Goal: Task Accomplishment & Management: Use online tool/utility

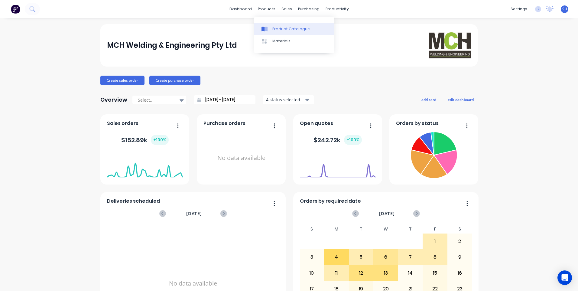
click at [279, 26] on link "Product Catalogue" at bounding box center [294, 29] width 80 height 12
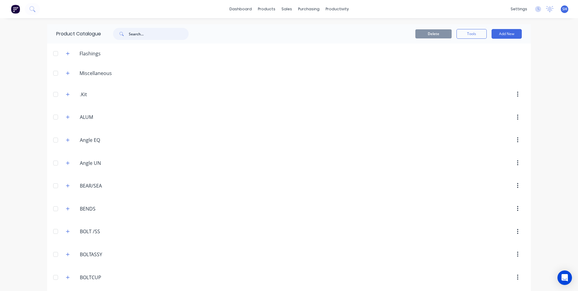
drag, startPoint x: 143, startPoint y: 34, endPoint x: 114, endPoint y: 35, distance: 29.6
click at [114, 35] on div at bounding box center [151, 34] width 76 height 12
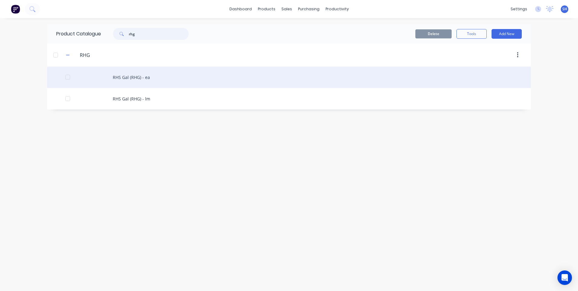
type input "rhg"
click at [130, 76] on div "RHS Gal (RHG) - ea" at bounding box center [289, 77] width 484 height 21
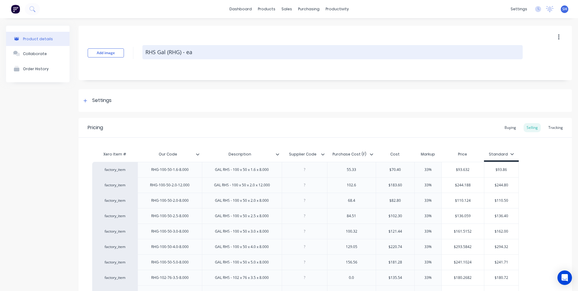
click at [192, 52] on textarea "RHS Gal (RHG) - ea" at bounding box center [332, 52] width 380 height 14
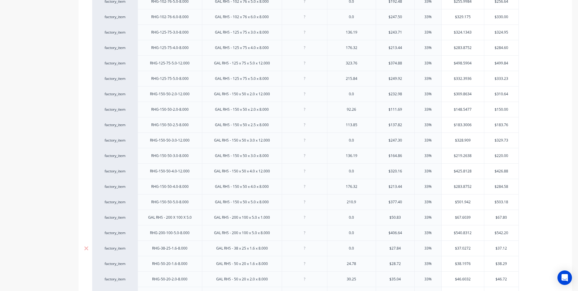
scroll to position [277, 0]
drag, startPoint x: 133, startPoint y: 261, endPoint x: 135, endPoint y: 2, distance: 259.2
click at [135, 2] on div "factory_item RHG-100-50-1.6-8.000 GAL RHS - 100 x 50 x 1.6 x 8.000 55.33 $70.40…" at bounding box center [325, 224] width 466 height 679
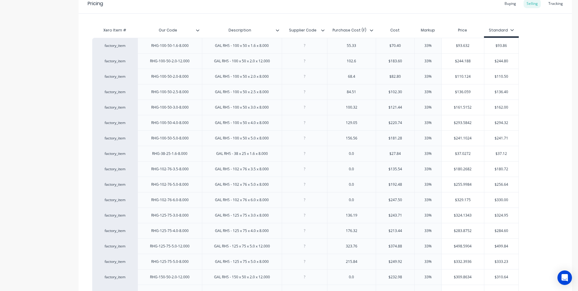
scroll to position [96, 0]
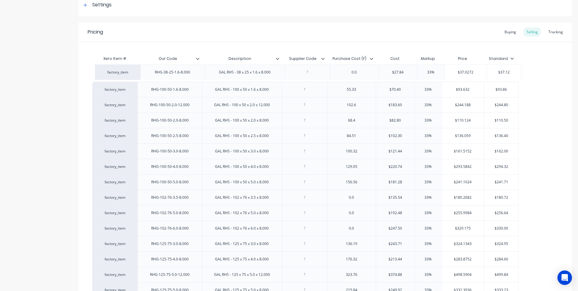
drag, startPoint x: 133, startPoint y: 181, endPoint x: 136, endPoint y: 69, distance: 111.9
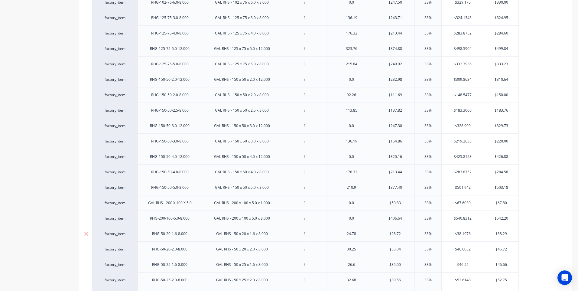
scroll to position [307, 0]
drag, startPoint x: 133, startPoint y: 245, endPoint x: 133, endPoint y: 4, distance: 241.0
click at [133, 4] on div "factory_item RHG-38-25-1.6-8.000 GAL RHS - 38 x 25 x 1.6 x 8.000 0.0 $27.84 33%…" at bounding box center [325, 194] width 466 height 679
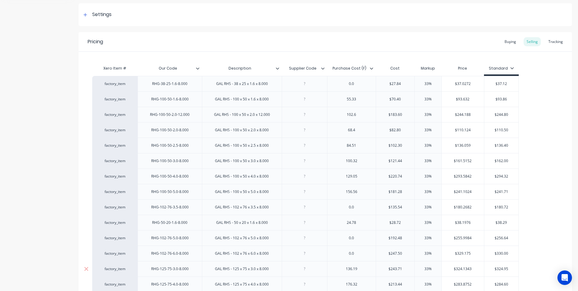
scroll to position [65, 0]
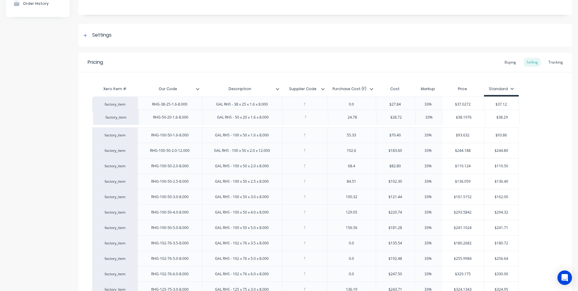
drag, startPoint x: 132, startPoint y: 242, endPoint x: 133, endPoint y: 114, distance: 127.9
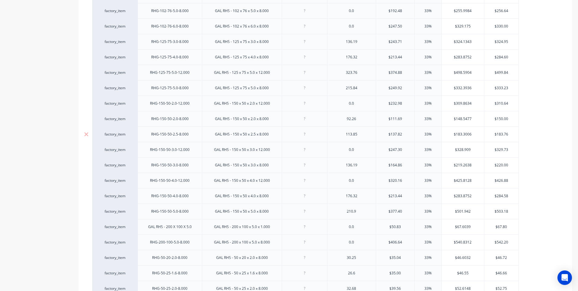
scroll to position [307, 0]
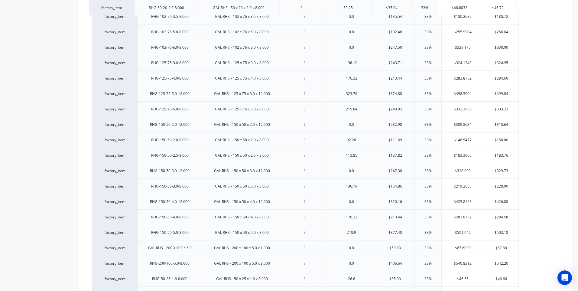
drag, startPoint x: 132, startPoint y: 260, endPoint x: 129, endPoint y: 3, distance: 257.7
click at [129, 3] on div "factory_item RHG-38-25-1.6-8.000 GAL RHS - 38 x 25 x 1.6 x 8.000 0.0 $27.84 33%…" at bounding box center [325, 194] width 466 height 679
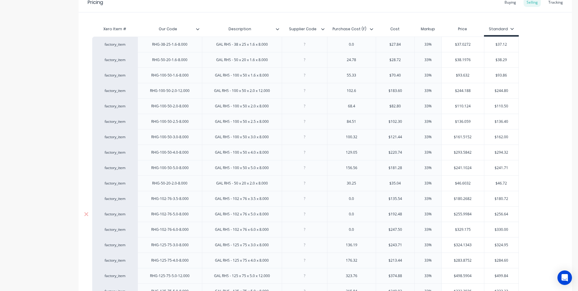
scroll to position [96, 0]
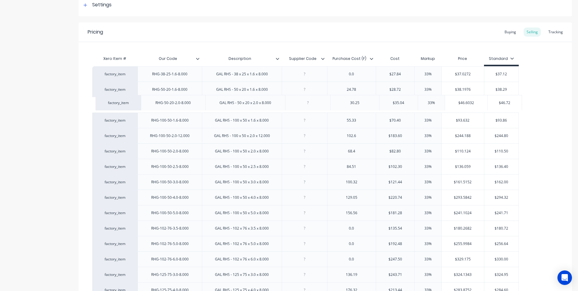
drag, startPoint x: 133, startPoint y: 212, endPoint x: 136, endPoint y: 99, distance: 112.6
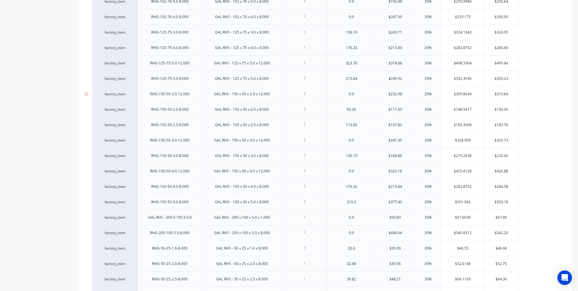
scroll to position [337, 0]
drag, startPoint x: 132, startPoint y: 244, endPoint x: 137, endPoint y: 0, distance: 244.4
click at [137, 0] on div "factory_item RHG-38-25-1.6-8.000 GAL RHS - 38 x 25 x 1.6 x 8.000 0.0 $27.84 33%…" at bounding box center [325, 163] width 466 height 679
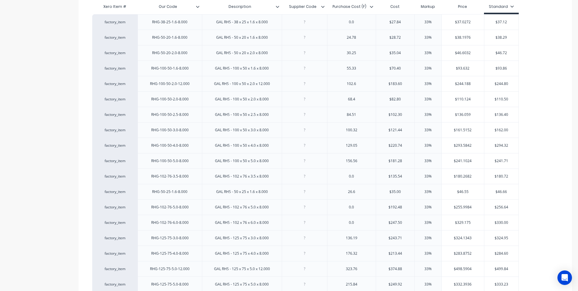
scroll to position [126, 0]
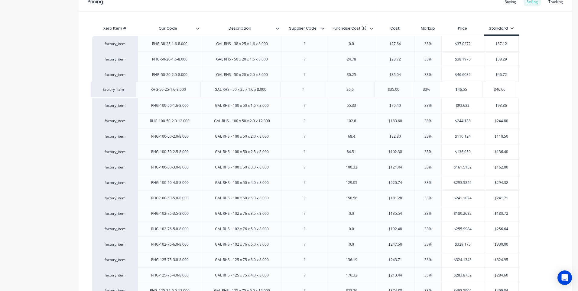
drag, startPoint x: 132, startPoint y: 210, endPoint x: 130, endPoint y: 85, distance: 125.8
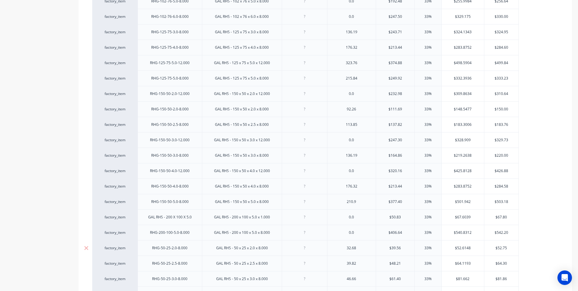
scroll to position [337, 0]
drag, startPoint x: 132, startPoint y: 262, endPoint x: 136, endPoint y: 0, distance: 261.6
click at [136, 0] on div "factory_item RHG-38-25-1.6-8.000 GAL RHS - 38 x 25 x 1.6 x 8.000 0.0 $27.84 33%…" at bounding box center [325, 163] width 466 height 679
drag, startPoint x: 134, startPoint y: 275, endPoint x: 145, endPoint y: 2, distance: 273.3
click at [145, 2] on div "factory_item RHG-38-25-1.6-8.000 GAL RHS - 38 x 25 x 1.6 x 8.000 0.0 $27.84 33%…" at bounding box center [325, 163] width 466 height 679
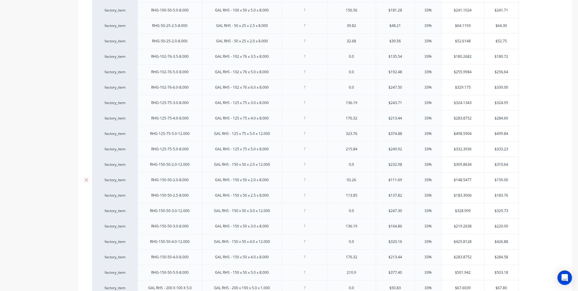
scroll to position [247, 0]
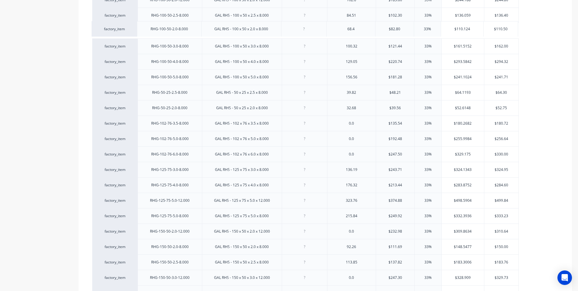
drag, startPoint x: 132, startPoint y: 15, endPoint x: 131, endPoint y: 31, distance: 15.8
click at [131, 31] on div "factory_item RHG-38-25-1.6-8.000 GAL RHS - 38 x 25 x 1.6 x 8.000 0.0 $27.84 33%…" at bounding box center [325, 254] width 466 height 679
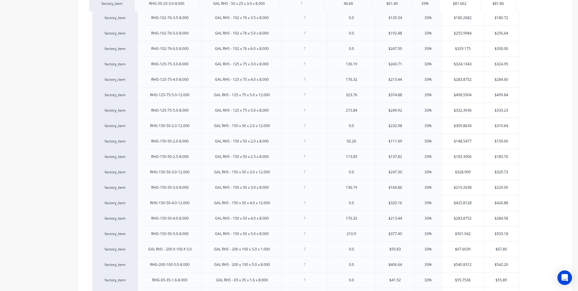
drag, startPoint x: 132, startPoint y: 266, endPoint x: 129, endPoint y: 2, distance: 263.4
click at [129, 2] on div "factory_item RHG-38-25-1.6-8.000 GAL RHS - 38 x 25 x 1.6 x 8.000 0.0 $27.84 33%…" at bounding box center [325, 133] width 466 height 679
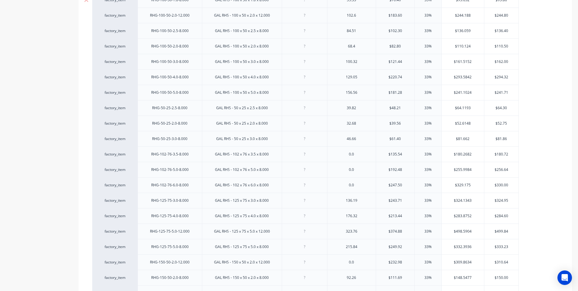
scroll to position [217, 0]
click at [133, 123] on div "factory_item" at bounding box center [114, 122] width 45 height 15
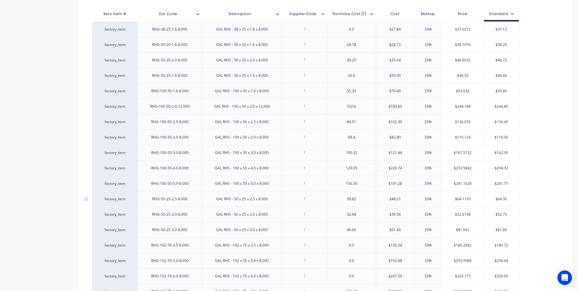
scroll to position [126, 0]
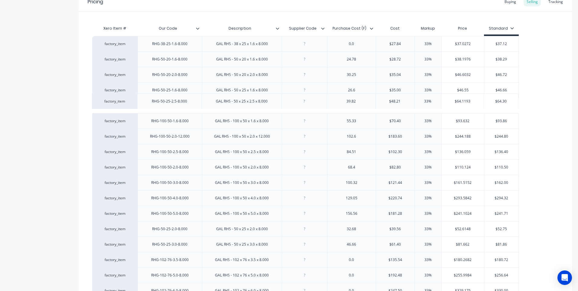
drag, startPoint x: 132, startPoint y: 212, endPoint x: 132, endPoint y: 97, distance: 114.9
drag, startPoint x: 133, startPoint y: 226, endPoint x: 130, endPoint y: 97, distance: 128.3
drag, startPoint x: 132, startPoint y: 241, endPoint x: 133, endPoint y: 130, distance: 111.0
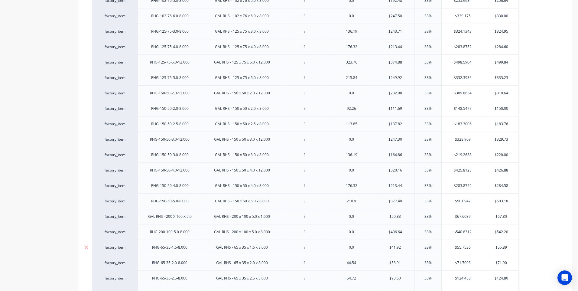
scroll to position [368, 0]
drag, startPoint x: 132, startPoint y: 281, endPoint x: 137, endPoint y: 2, distance: 278.9
click at [137, 2] on div "factory_item RHG-38-25-1.6-8.000 GAL RHS - 38 x 25 x 1.6 x 8.000 0.0 $27.84 33%…" at bounding box center [325, 133] width 466 height 679
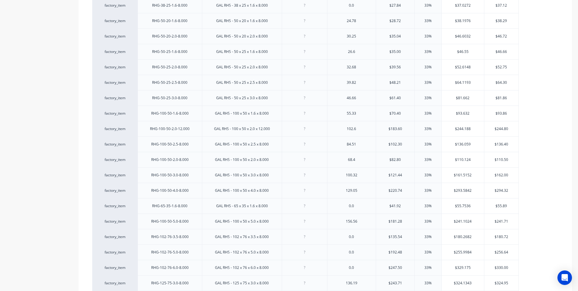
scroll to position [156, 0]
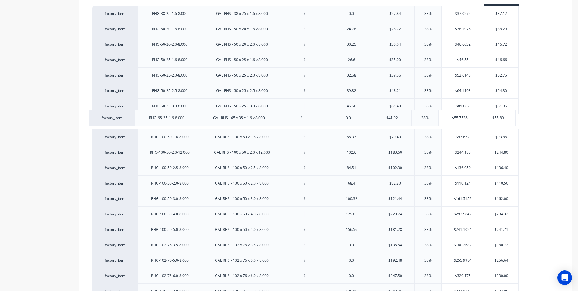
drag, startPoint x: 133, startPoint y: 214, endPoint x: 129, endPoint y: 116, distance: 97.7
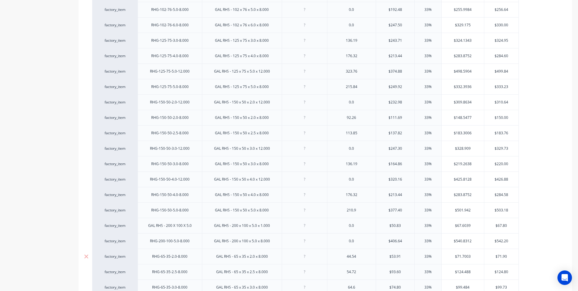
scroll to position [398, 0]
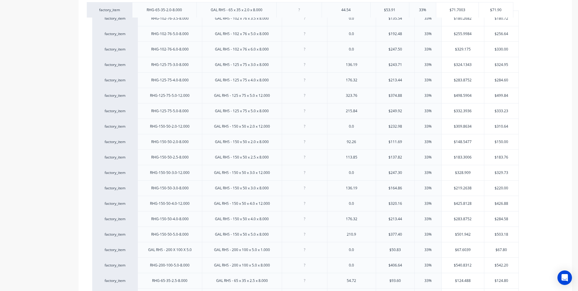
drag, startPoint x: 133, startPoint y: 264, endPoint x: 128, endPoint y: 7, distance: 256.8
click at [128, 7] on div "factory_item RHG-38-25-1.6-8.000 GAL RHS - 38 x 25 x 1.6 x 8.000 0.0 $27.84 33%…" at bounding box center [325, 103] width 466 height 679
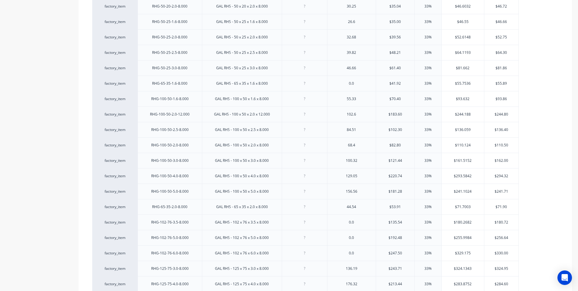
scroll to position [186, 0]
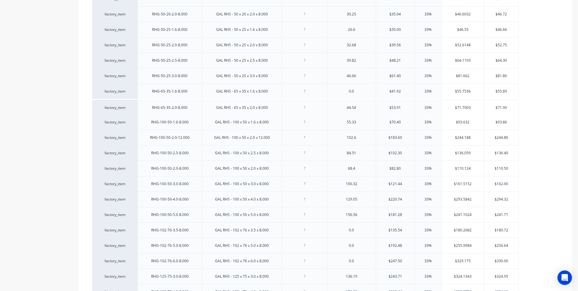
drag, startPoint x: 134, startPoint y: 212, endPoint x: 134, endPoint y: 103, distance: 108.6
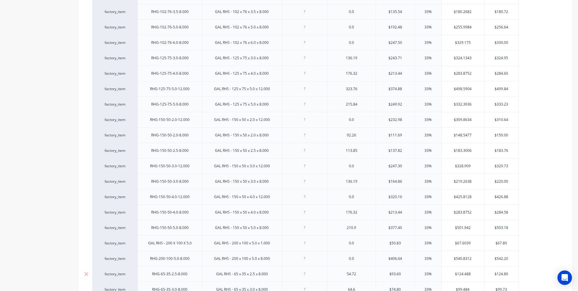
scroll to position [398, 0]
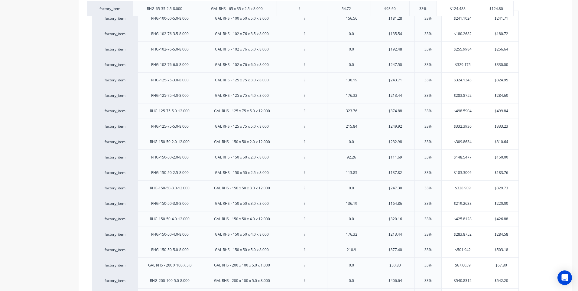
drag, startPoint x: 132, startPoint y: 279, endPoint x: 127, endPoint y: 6, distance: 273.4
click at [127, 6] on div "factory_item RHG-38-25-1.6-8.000 GAL RHS - 38 x 25 x 1.6 x 8.000 0.0 $27.84 33%…" at bounding box center [325, 103] width 466 height 679
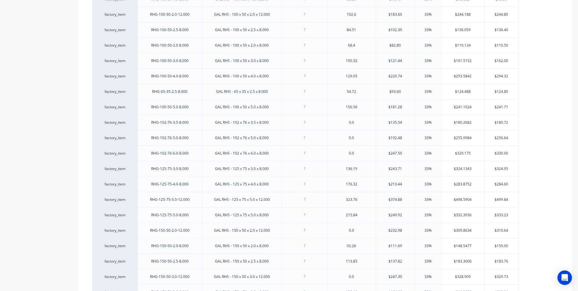
scroll to position [277, 0]
drag, startPoint x: 131, startPoint y: 124, endPoint x: 134, endPoint y: 32, distance: 92.6
click at [134, 32] on div "factory_item RHG-38-25-1.6-8.000 GAL RHS - 38 x 25 x 1.6 x 8.000 0.0 $27.84 33%…" at bounding box center [325, 224] width 466 height 679
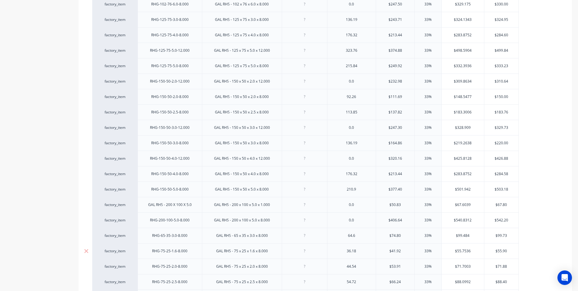
scroll to position [428, 0]
drag, startPoint x: 134, startPoint y: 265, endPoint x: 153, endPoint y: 2, distance: 263.2
click at [153, 2] on div "factory_item RHG-38-25-1.6-8.000 GAL RHS - 38 x 25 x 1.6 x 8.000 0.0 $27.84 33%…" at bounding box center [325, 73] width 466 height 679
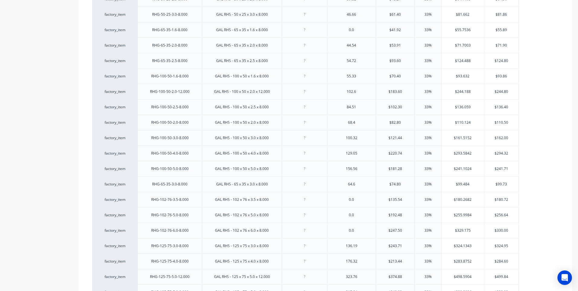
scroll to position [247, 0]
drag, startPoint x: 132, startPoint y: 184, endPoint x: 135, endPoint y: 70, distance: 113.7
click at [135, 70] on div "factory_item RHG-38-25-1.6-8.000 GAL RHS - 38 x 25 x 1.6 x 8.000 0.0 $27.84 33%…" at bounding box center [325, 254] width 466 height 679
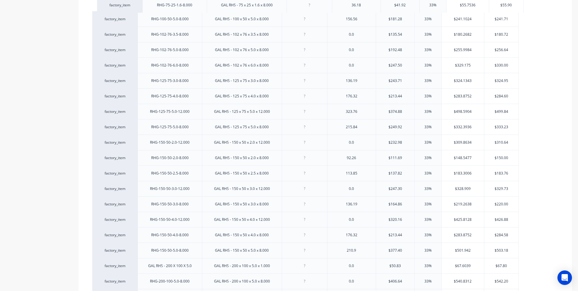
drag, startPoint x: 132, startPoint y: 283, endPoint x: 138, endPoint y: 4, distance: 279.5
click at [138, 4] on div "factory_item RHG-38-25-1.6-8.000 GAL RHS - 38 x 25 x 1.6 x 8.000 0.0 $27.84 33%…" at bounding box center [325, 73] width 466 height 679
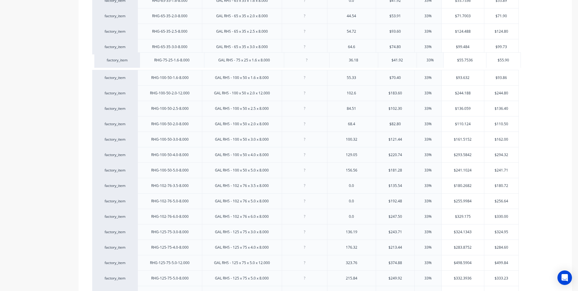
drag, startPoint x: 133, startPoint y: 152, endPoint x: 135, endPoint y: 55, distance: 96.5
click at [135, 55] on div "factory_item RHG-38-25-1.6-8.000 GAL RHS - 38 x 25 x 1.6 x 8.000 0.0 $27.84 33%…" at bounding box center [325, 224] width 466 height 679
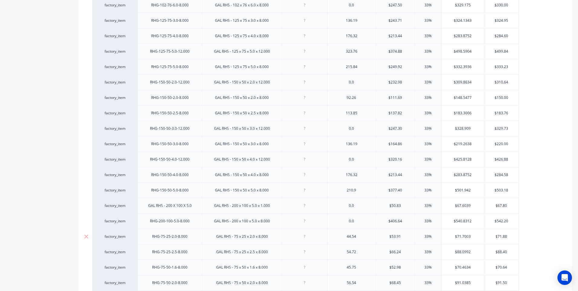
scroll to position [458, 0]
drag, startPoint x: 131, startPoint y: 263, endPoint x: 135, endPoint y: -1, distance: 264.3
click at [135, 0] on html "dashboard products sales purchasing productivity dashboard products Product Cat…" at bounding box center [289, 145] width 578 height 291
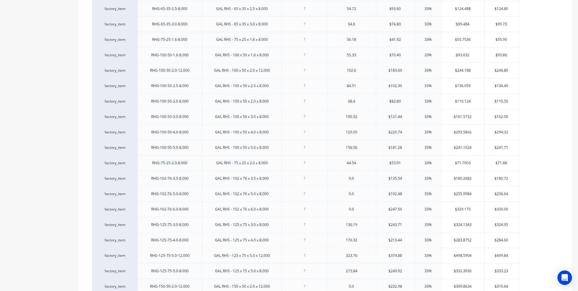
scroll to position [277, 0]
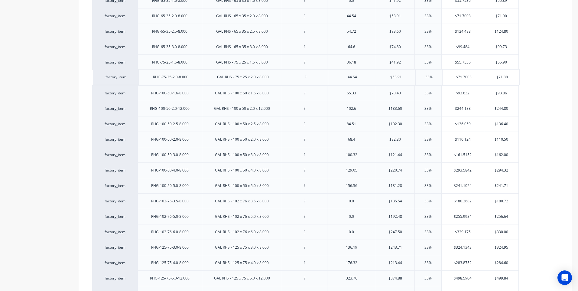
drag, startPoint x: 132, startPoint y: 183, endPoint x: 133, endPoint y: 73, distance: 110.1
click at [133, 73] on div "factory_item RHG-38-25-1.6-8.000 GAL RHS - 38 x 25 x 1.6 x 8.000 0.0 $27.84 33%…" at bounding box center [325, 224] width 466 height 679
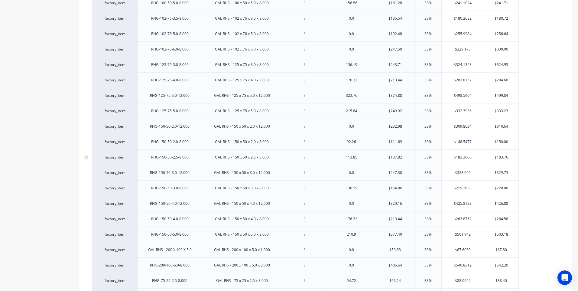
scroll to position [458, 0]
drag, startPoint x: 133, startPoint y: 281, endPoint x: 145, endPoint y: 7, distance: 274.5
click at [145, 7] on div "factory_item RHG-38-25-1.6-8.000 GAL RHS - 38 x 25 x 1.6 x 8.000 0.0 $27.84 33%…" at bounding box center [325, 42] width 466 height 679
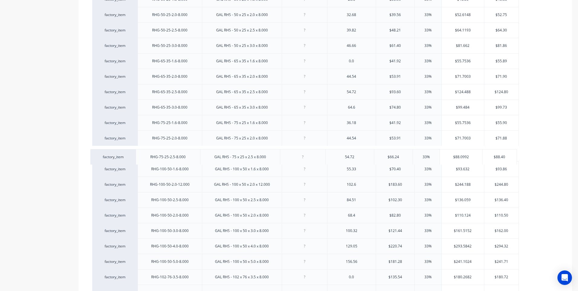
drag, startPoint x: 132, startPoint y: 245, endPoint x: 130, endPoint y: 154, distance: 91.0
click at [130, 154] on div "factory_item RHG-38-25-1.6-8.000 GAL RHS - 38 x 25 x 1.6 x 8.000 0.0 $27.84 33%…" at bounding box center [325, 284] width 466 height 679
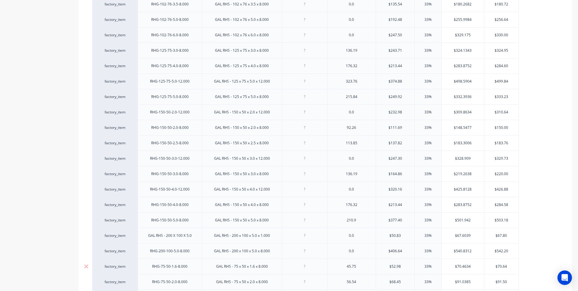
scroll to position [489, 0]
drag, startPoint x: 133, startPoint y: 265, endPoint x: 134, endPoint y: 2, distance: 262.5
click at [134, 2] on div "factory_item RHG-38-25-1.6-8.000 GAL RHS - 38 x 25 x 1.6 x 8.000 0.0 $27.84 33%…" at bounding box center [325, 12] width 466 height 679
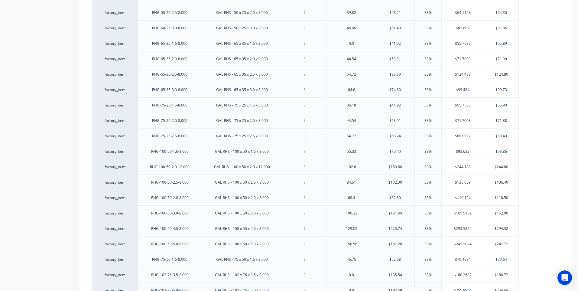
scroll to position [217, 0]
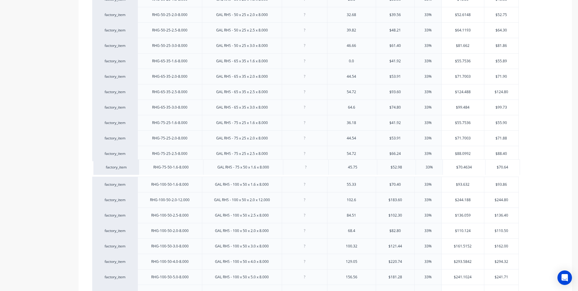
drag, startPoint x: 134, startPoint y: 276, endPoint x: 136, endPoint y: 164, distance: 111.9
click at [136, 164] on div "factory_item RHG-38-25-1.6-8.000 GAL RHS - 38 x 25 x 1.6 x 8.000 0.0 $27.84 33%…" at bounding box center [325, 284] width 466 height 679
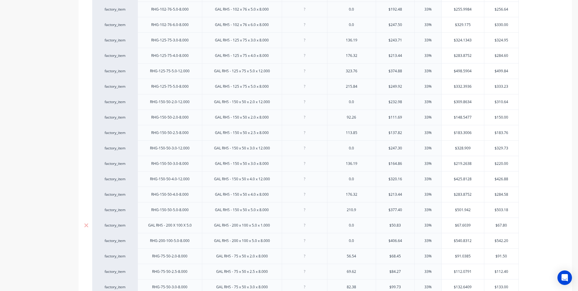
scroll to position [489, 0]
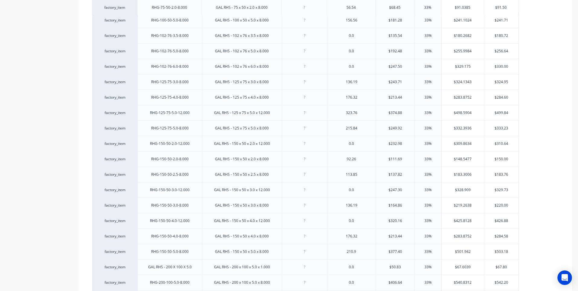
drag, startPoint x: 132, startPoint y: 283, endPoint x: 131, endPoint y: 5, distance: 277.6
click at [131, 5] on div "factory_item RHG-38-25-1.6-8.000 GAL RHS - 38 x 25 x 1.6 x 8.000 0.0 $27.84 33%…" at bounding box center [325, 12] width 466 height 679
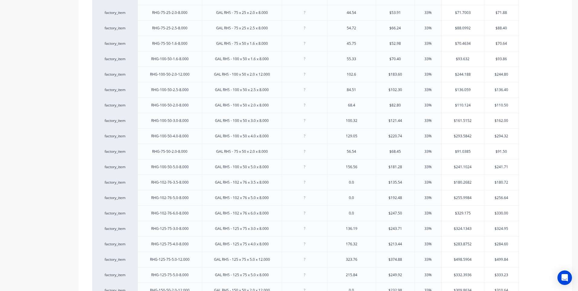
scroll to position [337, 0]
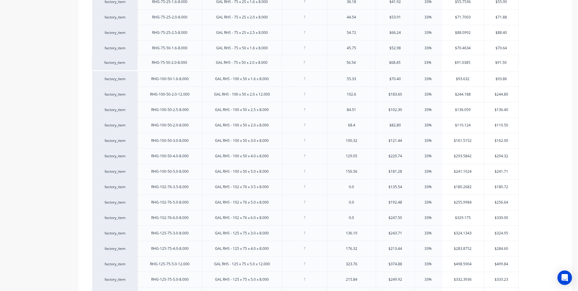
drag, startPoint x: 132, startPoint y: 153, endPoint x: 133, endPoint y: 58, distance: 95.6
click at [133, 58] on div "factory_item RHG-38-25-1.6-8.000 GAL RHS - 38 x 25 x 1.6 x 8.000 0.0 $27.84 33%…" at bounding box center [325, 163] width 466 height 679
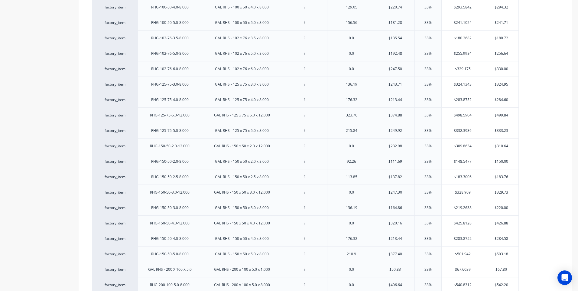
scroll to position [519, 0]
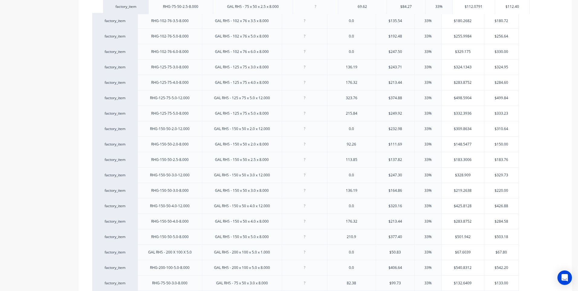
drag, startPoint x: 131, startPoint y: 268, endPoint x: 142, endPoint y: 5, distance: 262.4
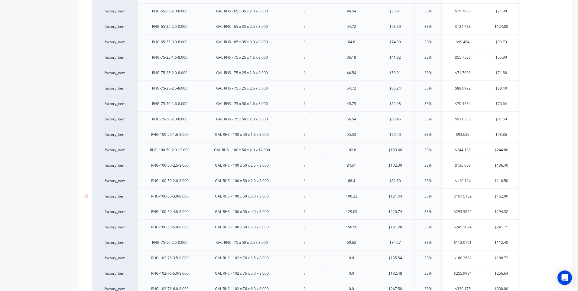
scroll to position [277, 0]
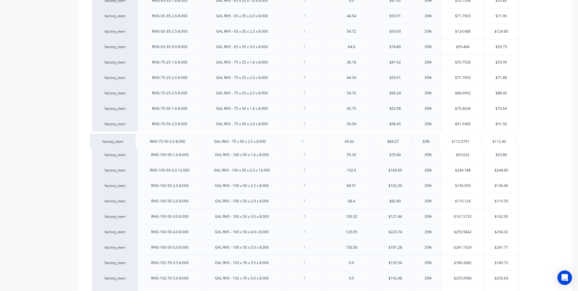
drag, startPoint x: 133, startPoint y: 247, endPoint x: 130, endPoint y: 139, distance: 108.0
click at [130, 139] on div "factory_item RHG-38-25-1.6-8.000 GAL RHS - 38 x 25 x 1.6 x 8.000 0.0 $27.84 33%…" at bounding box center [325, 224] width 466 height 679
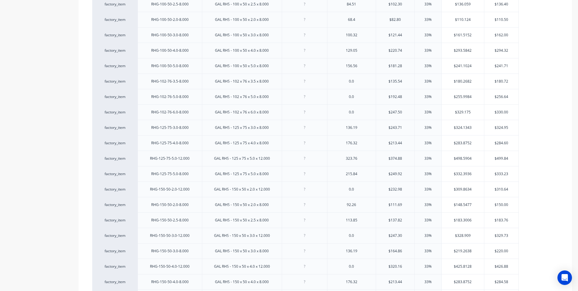
scroll to position [549, 0]
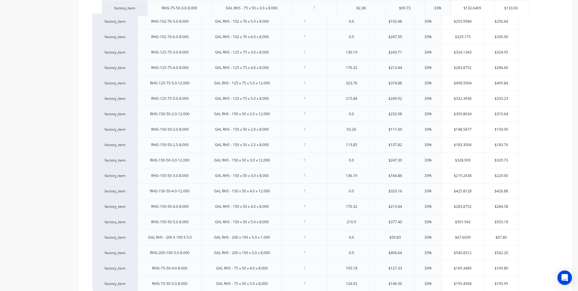
drag, startPoint x: 133, startPoint y: 253, endPoint x: 142, endPoint y: 6, distance: 246.9
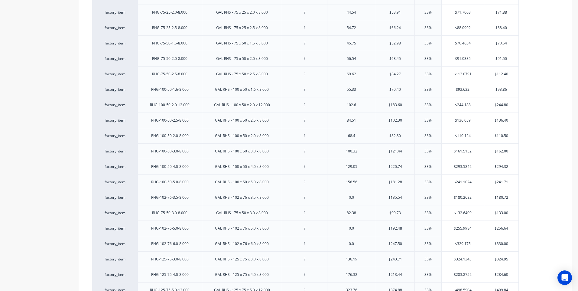
scroll to position [337, 0]
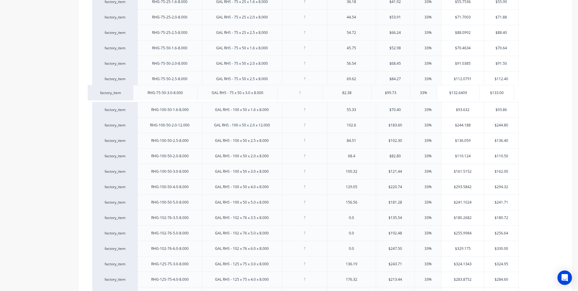
drag, startPoint x: 132, startPoint y: 214, endPoint x: 128, endPoint y: 87, distance: 127.4
click at [128, 87] on div "factory_item RHG-38-25-1.6-8.000 GAL RHS - 38 x 25 x 1.6 x 8.000 0.0 $27.84 33%…" at bounding box center [325, 163] width 466 height 679
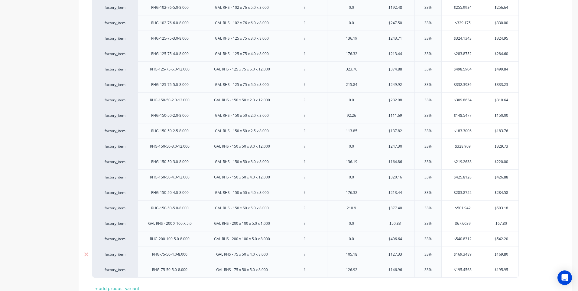
scroll to position [549, 0]
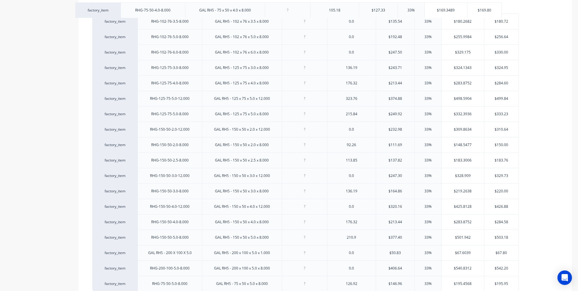
drag, startPoint x: 132, startPoint y: 266, endPoint x: 116, endPoint y: 5, distance: 262.1
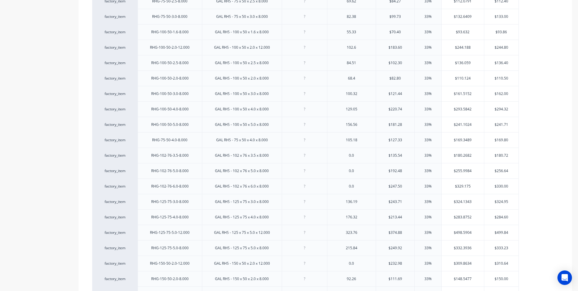
scroll to position [398, 0]
drag, startPoint x: 132, startPoint y: 155, endPoint x: 136, endPoint y: 45, distance: 109.9
click at [136, 45] on div "factory_item RHG-38-25-1.6-8.000 GAL RHS - 38 x 25 x 1.6 x 8.000 0.0 $27.84 33%…" at bounding box center [325, 103] width 466 height 679
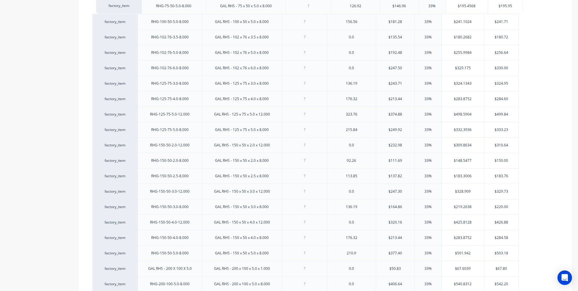
drag, startPoint x: 132, startPoint y: 284, endPoint x: 136, endPoint y: 4, distance: 280.4
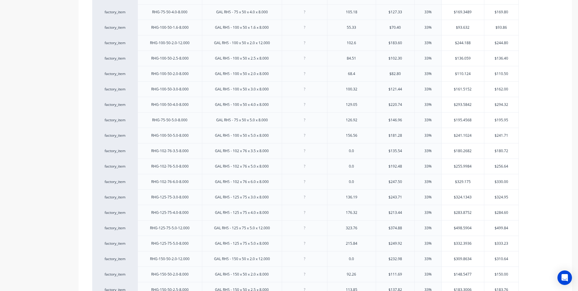
scroll to position [428, 0]
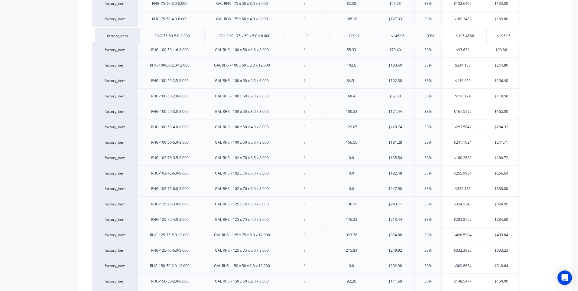
drag, startPoint x: 132, startPoint y: 126, endPoint x: 135, endPoint y: 33, distance: 92.6
click at [135, 33] on div "factory_item RHG-38-25-1.6-8.000 GAL RHS - 38 x 25 x 1.6 x 8.000 0.0 $27.84 33%…" at bounding box center [325, 73] width 466 height 679
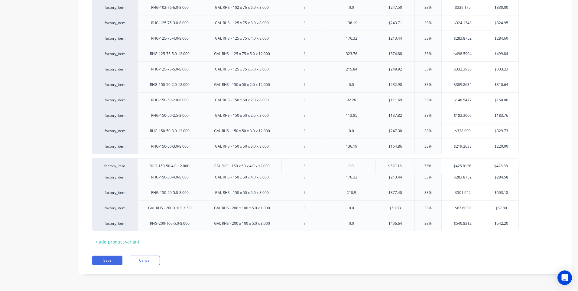
scroll to position [609, 0]
drag, startPoint x: 132, startPoint y: 160, endPoint x: 131, endPoint y: 178, distance: 18.8
type textarea "RHS Gal (RHG) - length"
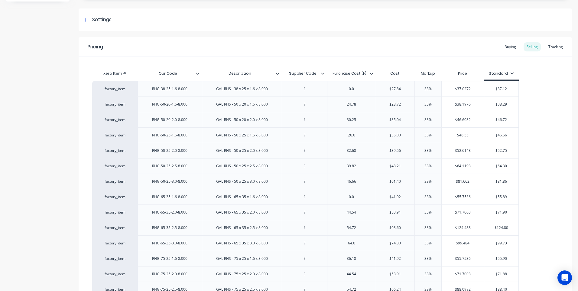
scroll to position [5, 0]
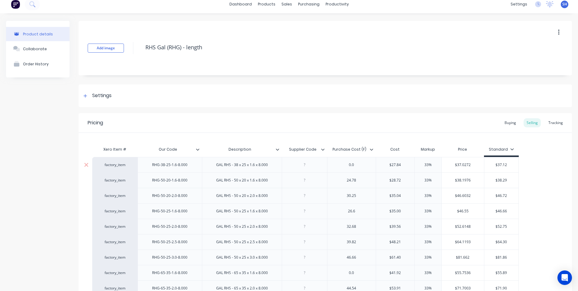
type input "$27.84"
drag, startPoint x: 406, startPoint y: 166, endPoint x: 367, endPoint y: 166, distance: 38.7
click at [367, 166] on div "factory_item RHG-38-25-1.6-8.000 GAL RHS - 38 x 25 x 1.6 x 8.000 0.0 $27.84 $27…" at bounding box center [305, 164] width 427 height 15
drag, startPoint x: 406, startPoint y: 164, endPoint x: 386, endPoint y: 166, distance: 20.3
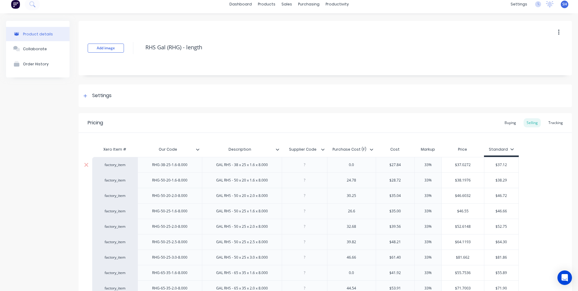
click at [386, 166] on input "$27.84" at bounding box center [395, 164] width 38 height 5
type input "$37.12"
drag, startPoint x: 508, startPoint y: 164, endPoint x: 488, endPoint y: 166, distance: 19.8
click at [488, 166] on input "$37.12" at bounding box center [501, 164] width 34 height 5
type input "$0.00"
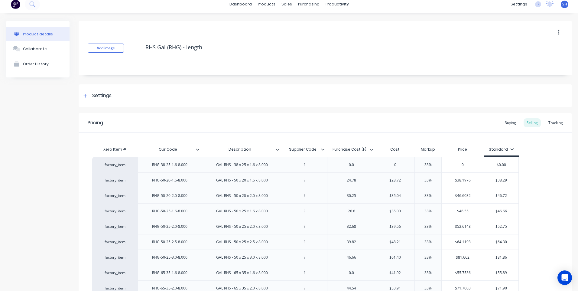
drag, startPoint x: 362, startPoint y: 182, endPoint x: 339, endPoint y: 183, distance: 22.7
click at [339, 183] on div "24.78" at bounding box center [352, 180] width 30 height 8
type input "$28.72"
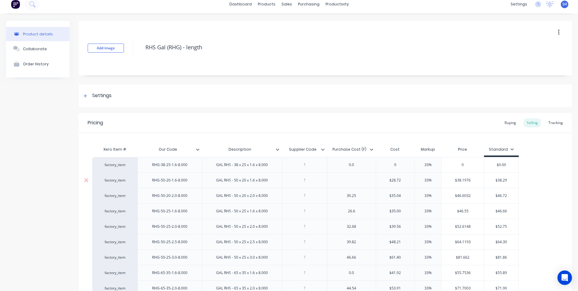
drag, startPoint x: 392, startPoint y: 180, endPoint x: 383, endPoint y: 180, distance: 9.1
click at [383, 180] on input "$28.72" at bounding box center [395, 180] width 38 height 5
type input "$38.29"
drag, startPoint x: 510, startPoint y: 180, endPoint x: 482, endPoint y: 182, distance: 27.3
click at [483, 182] on div "factory_item RHG-50-20-1.6-8.000 GAL RHS - 50 x 20 x 1.6 x 8.000 0 33% 0 $38.29…" at bounding box center [305, 179] width 427 height 15
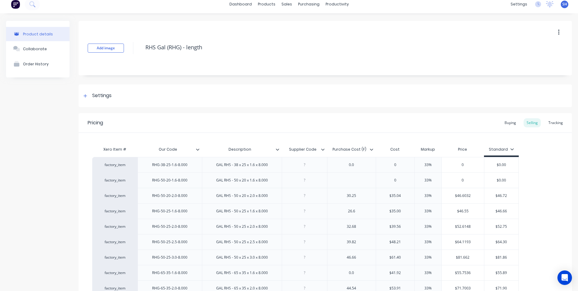
type input "$0.00"
drag, startPoint x: 359, startPoint y: 197, endPoint x: 340, endPoint y: 200, distance: 19.2
click at [336, 200] on div "30.25" at bounding box center [351, 195] width 49 height 15
type input "$35.04"
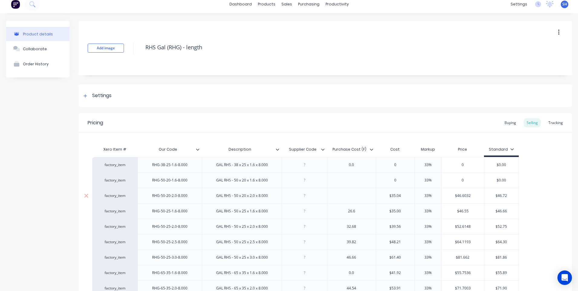
drag, startPoint x: 375, startPoint y: 197, endPoint x: 362, endPoint y: 197, distance: 13.0
click at [362, 197] on div "factory_item RHG-50-20-2.0-8.000 GAL RHS - 50 x 20 x 2.0 x 8.000 $35.04 $35.04 …" at bounding box center [305, 195] width 427 height 15
type input "$46.72"
drag, startPoint x: 508, startPoint y: 195, endPoint x: 484, endPoint y: 197, distance: 24.6
click at [484, 197] on div "$46.72 $46.72" at bounding box center [501, 195] width 35 height 15
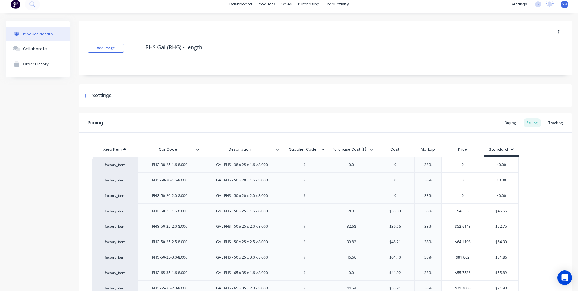
type input "$0.00"
drag, startPoint x: 361, startPoint y: 212, endPoint x: 338, endPoint y: 214, distance: 22.8
click at [338, 214] on div "26.6" at bounding box center [352, 211] width 30 height 8
click at [305, 213] on div at bounding box center [305, 211] width 30 height 8
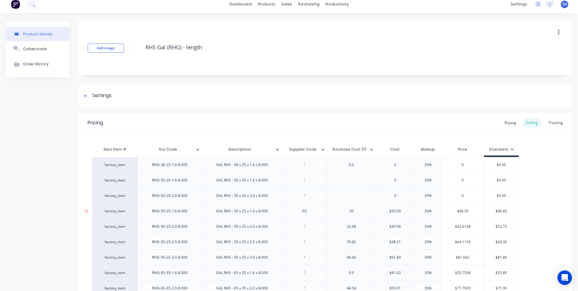
click at [507, 211] on input "$46.66" at bounding box center [501, 210] width 34 height 5
type input "$46.55"
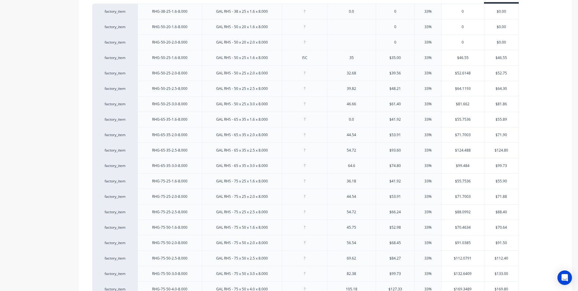
scroll to position [159, 0]
click at [305, 74] on div at bounding box center [305, 72] width 30 height 8
drag, startPoint x: 357, startPoint y: 74, endPoint x: 344, endPoint y: 76, distance: 14.1
click at [344, 76] on div "32.68" at bounding box center [351, 71] width 49 height 15
type input "$39.56"
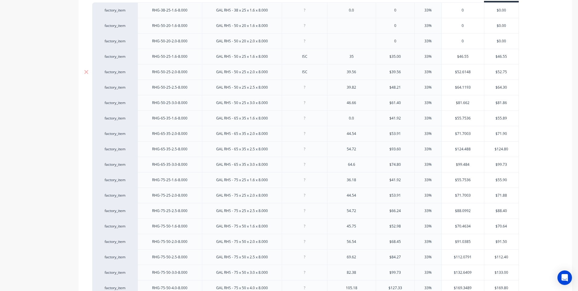
click at [471, 72] on input "$52.6148" at bounding box center [463, 71] width 42 height 5
type input "$52.65"
drag, startPoint x: 508, startPoint y: 70, endPoint x: 517, endPoint y: 75, distance: 10.0
click at [509, 71] on input "$52.75" at bounding box center [503, 71] width 34 height 5
type input "$52.65"
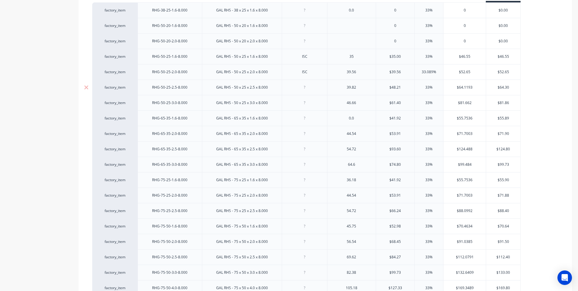
click at [305, 88] on div at bounding box center [305, 87] width 30 height 8
drag, startPoint x: 358, startPoint y: 88, endPoint x: 343, endPoint y: 90, distance: 15.2
click at [343, 90] on div "39.82" at bounding box center [352, 87] width 30 height 8
type input "$48.21"
type input "33%"
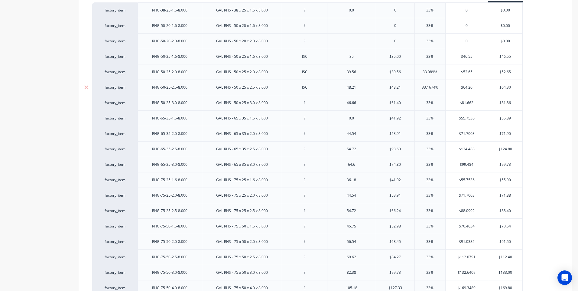
type input "$64.20"
click at [510, 88] on input "$64.30" at bounding box center [505, 87] width 34 height 5
type input "$64.20"
drag, startPoint x: 360, startPoint y: 105, endPoint x: 339, endPoint y: 105, distance: 20.9
click at [339, 105] on div "46.66" at bounding box center [352, 103] width 30 height 8
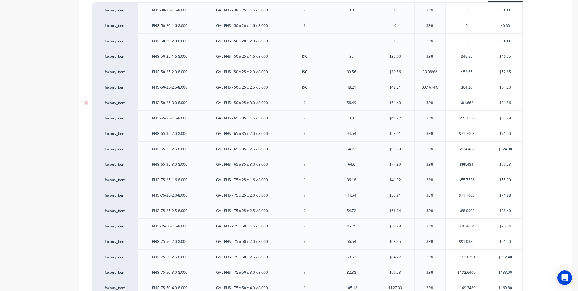
drag, startPoint x: 309, startPoint y: 104, endPoint x: 290, endPoint y: 106, distance: 19.4
click at [290, 106] on div at bounding box center [305, 103] width 30 height 8
drag, startPoint x: 391, startPoint y: 103, endPoint x: 372, endPoint y: 103, distance: 19.1
click at [372, 103] on div "factory_item RHG-50-25-3.0-8.000 GAL RHS - 50 x 25 x 3.0 x 8.000 ISC 56.49 $61.…" at bounding box center [307, 102] width 431 height 15
type input "56.49"
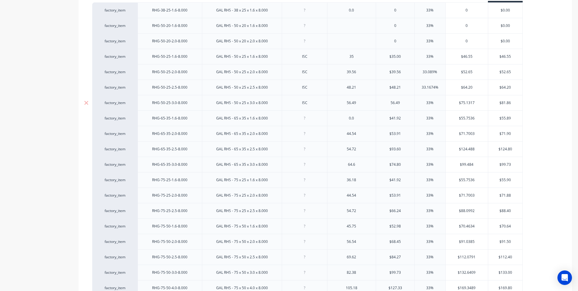
type input "33%"
type input "$75.20"
drag, startPoint x: 515, startPoint y: 102, endPoint x: 490, endPoint y: 103, distance: 24.8
click at [490, 103] on input "$81.86" at bounding box center [505, 102] width 34 height 5
type input "$75.20"
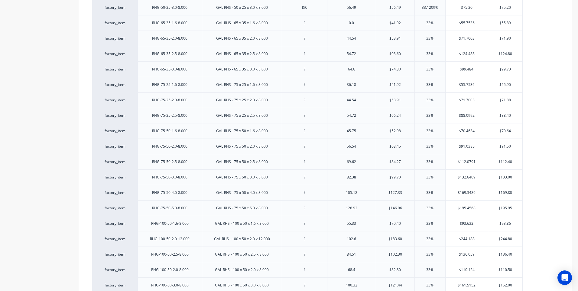
scroll to position [256, 0]
type input "$41.92"
drag, startPoint x: 405, startPoint y: 21, endPoint x: 381, endPoint y: 22, distance: 23.9
click at [381, 22] on input "$41.92" at bounding box center [395, 20] width 38 height 5
type input "$55.89"
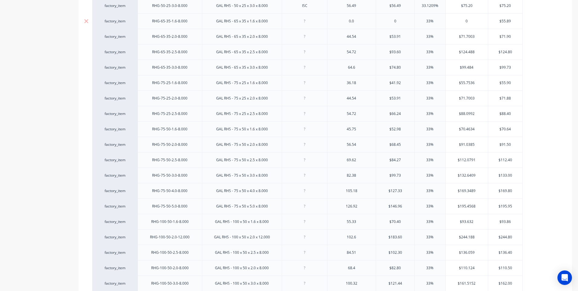
drag, startPoint x: 514, startPoint y: 20, endPoint x: 487, endPoint y: 22, distance: 26.7
click at [487, 22] on div "factory_item RHG-65-35-1.6-8.000 GAL RHS - 65 x 35 x 1.6 x 8.000 0.0 0 33% 0 $5…" at bounding box center [307, 20] width 431 height 15
type input "$0.00"
click at [305, 39] on div at bounding box center [305, 37] width 30 height 8
drag, startPoint x: 357, startPoint y: 39, endPoint x: 339, endPoint y: 40, distance: 18.2
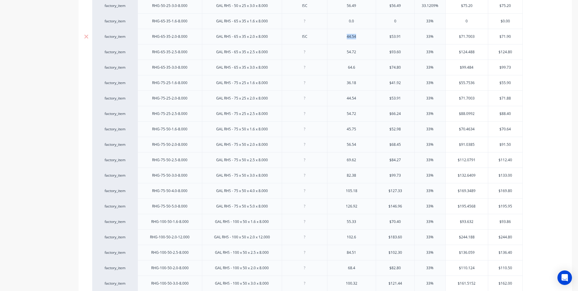
click at [339, 40] on div "44.54" at bounding box center [352, 37] width 30 height 8
type input "$53.91"
type input "33%"
type input "$71.70"
click at [509, 37] on input "$71.90" at bounding box center [505, 36] width 34 height 5
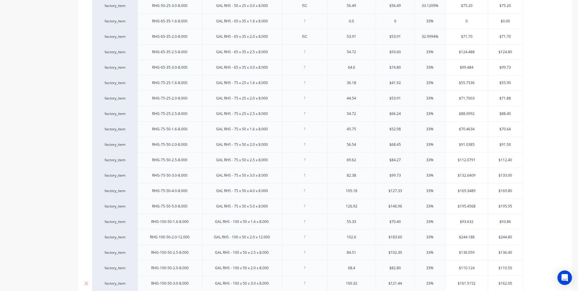
type input "$71.70"
drag, startPoint x: 305, startPoint y: 54, endPoint x: 305, endPoint y: 49, distance: 5.5
click at [305, 54] on div at bounding box center [305, 52] width 30 height 8
drag, startPoint x: 353, startPoint y: 54, endPoint x: 342, endPoint y: 54, distance: 10.9
click at [342, 54] on div "54.72" at bounding box center [352, 52] width 30 height 8
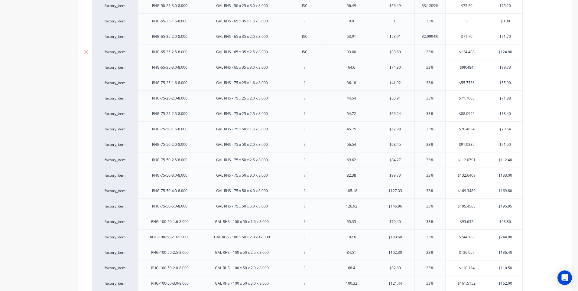
type input "$93.60"
click at [474, 51] on input "$124.488" at bounding box center [467, 51] width 42 height 5
type input "$124.50"
click at [509, 52] on input "$124.80" at bounding box center [505, 51] width 34 height 5
type input "$124.50"
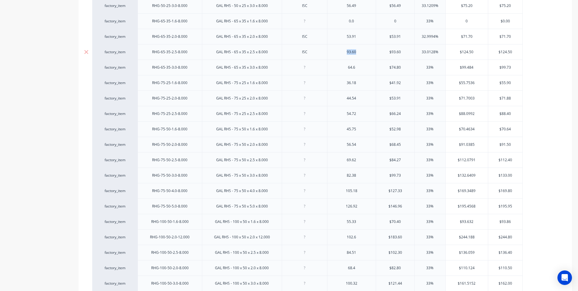
drag, startPoint x: 363, startPoint y: 54, endPoint x: 337, endPoint y: 57, distance: 26.5
click at [337, 57] on div "93.60" at bounding box center [351, 51] width 49 height 15
drag, startPoint x: 406, startPoint y: 51, endPoint x: 379, endPoint y: 54, distance: 27.0
click at [379, 54] on input "$93.60" at bounding box center [395, 51] width 38 height 5
drag, startPoint x: 513, startPoint y: 52, endPoint x: 487, endPoint y: 53, distance: 26.3
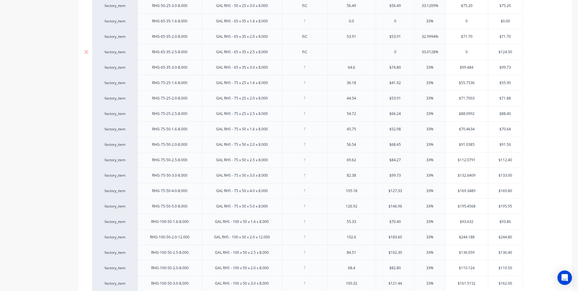
click at [487, 53] on div "factory_item RHG-65-35-2.5-8.000 GAL RHS - 65 x 35 x 2.5 x 8.000 ISC 0 33.0128%…" at bounding box center [307, 51] width 431 height 15
type input "$0.00"
drag, startPoint x: 360, startPoint y: 70, endPoint x: 342, endPoint y: 70, distance: 17.8
click at [342, 70] on div "64.6" at bounding box center [352, 68] width 30 height 8
click at [304, 70] on div at bounding box center [305, 68] width 30 height 8
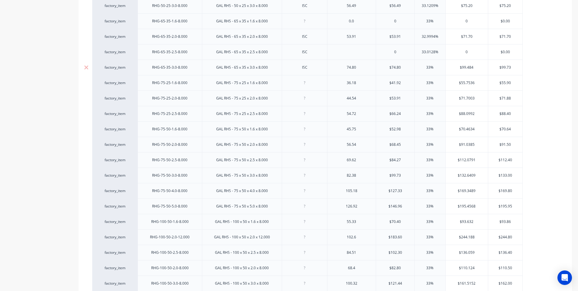
click at [475, 67] on input "text" at bounding box center [467, 67] width 42 height 5
type input "$99.50"
click at [307, 84] on div at bounding box center [305, 83] width 30 height 8
drag, startPoint x: 361, startPoint y: 84, endPoint x: 337, endPoint y: 87, distance: 23.7
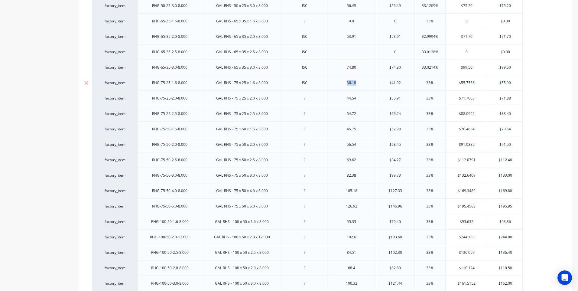
click at [337, 87] on div "36.18" at bounding box center [351, 82] width 49 height 15
type input "$43.80"
type input "33%"
type input "$58.25"
drag, startPoint x: 512, startPoint y: 83, endPoint x: 489, endPoint y: 85, distance: 22.8
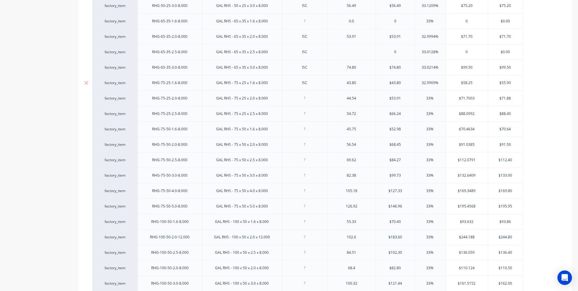
click at [489, 85] on input "$55.90" at bounding box center [505, 82] width 34 height 5
type input "$58.25"
click at [305, 100] on div at bounding box center [305, 98] width 30 height 8
drag, startPoint x: 358, startPoint y: 99, endPoint x: 336, endPoint y: 103, distance: 22.6
click at [336, 103] on div "44.54" at bounding box center [351, 97] width 49 height 15
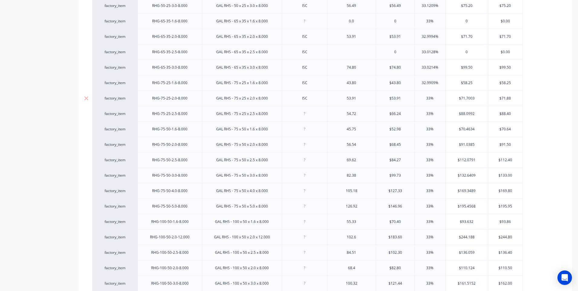
type input "$53.91"
type input "33%"
type input "$71.70"
click at [512, 98] on input "$71.88" at bounding box center [505, 98] width 34 height 5
type input "$71.70"
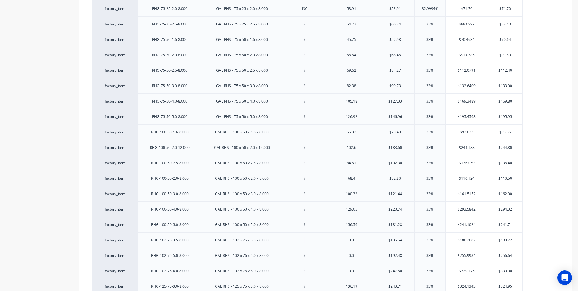
scroll to position [352, 0]
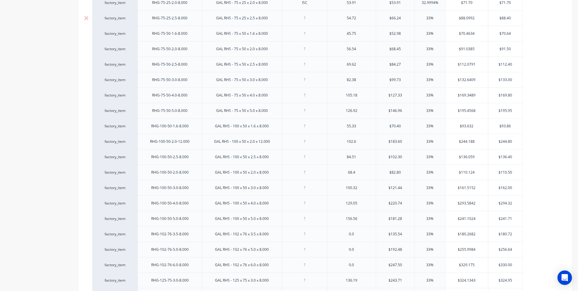
click at [305, 21] on div at bounding box center [305, 18] width 30 height 8
drag, startPoint x: 360, startPoint y: 20, endPoint x: 344, endPoint y: 21, distance: 16.1
click at [344, 21] on div "54.72" at bounding box center [352, 18] width 30 height 8
type input "$66.24"
type input "33%"
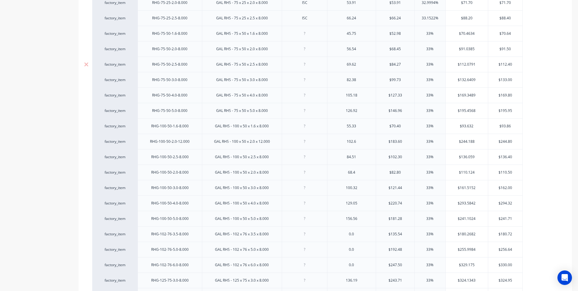
type input "$88.20"
drag, startPoint x: 362, startPoint y: 34, endPoint x: 331, endPoint y: 36, distance: 31.9
click at [331, 36] on div "45.75" at bounding box center [351, 33] width 49 height 15
type input "$52.98"
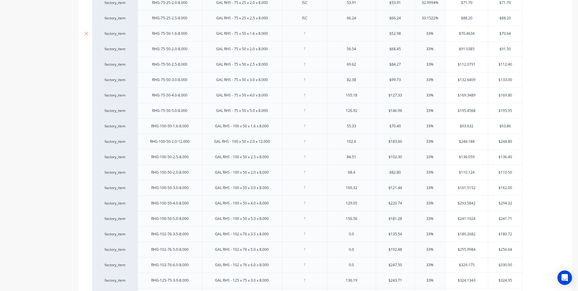
drag, startPoint x: 401, startPoint y: 33, endPoint x: 386, endPoint y: 36, distance: 15.1
click at [386, 36] on input "$52.98" at bounding box center [395, 33] width 38 height 5
type input "$70.64"
click at [511, 34] on input "$70.64" at bounding box center [505, 33] width 34 height 5
drag, startPoint x: 513, startPoint y: 34, endPoint x: 494, endPoint y: 34, distance: 19.1
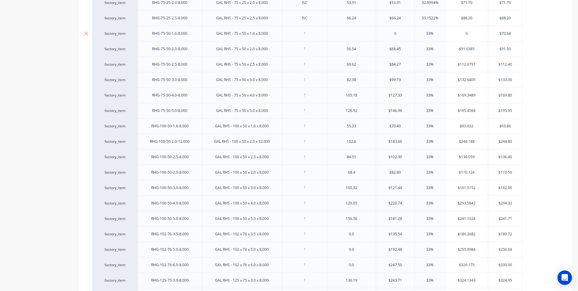
click at [494, 34] on input "$70.64" at bounding box center [505, 33] width 34 height 5
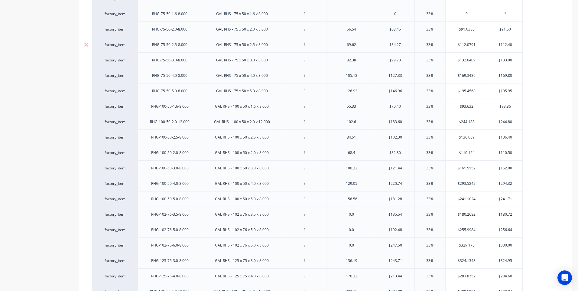
scroll to position [382, 0]
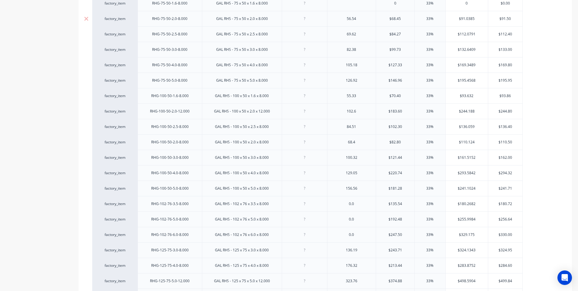
type input "$0.00"
click at [305, 21] on div at bounding box center [305, 19] width 30 height 8
drag, startPoint x: 360, startPoint y: 21, endPoint x: 343, endPoint y: 21, distance: 17.2
click at [343, 21] on div "56.54" at bounding box center [352, 19] width 30 height 8
click at [475, 19] on input "text" at bounding box center [467, 18] width 42 height 5
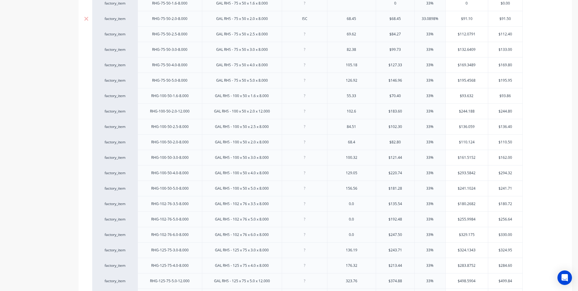
type input "$91.10"
click at [511, 19] on input "$91.50" at bounding box center [505, 18] width 34 height 5
type input "$91.10"
drag, startPoint x: 359, startPoint y: 36, endPoint x: 338, endPoint y: 37, distance: 20.3
click at [338, 37] on div "69.62" at bounding box center [352, 34] width 30 height 8
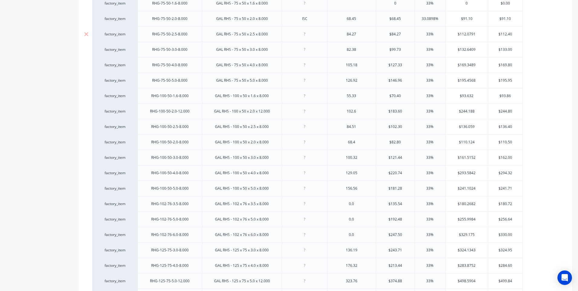
click at [304, 35] on div at bounding box center [305, 34] width 30 height 8
type input "$84.27"
type input "33%"
type input "$112.10"
click at [510, 35] on input "$112.40" at bounding box center [505, 33] width 34 height 5
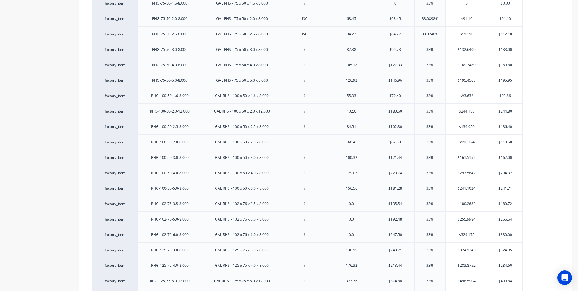
type input "$112.10"
click at [359, 51] on div "82.38" at bounding box center [352, 50] width 30 height 8
drag, startPoint x: 360, startPoint y: 51, endPoint x: 343, endPoint y: 54, distance: 16.5
click at [343, 54] on div "82.38" at bounding box center [351, 49] width 49 height 15
drag, startPoint x: 392, startPoint y: 51, endPoint x: 381, endPoint y: 52, distance: 10.9
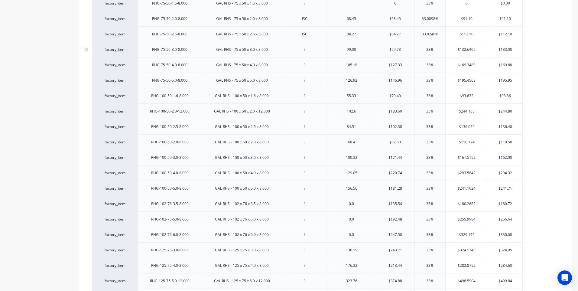
click at [381, 52] on input "$99.73" at bounding box center [395, 49] width 38 height 5
type input "99.00"
type input "33%"
type input "$131.70"
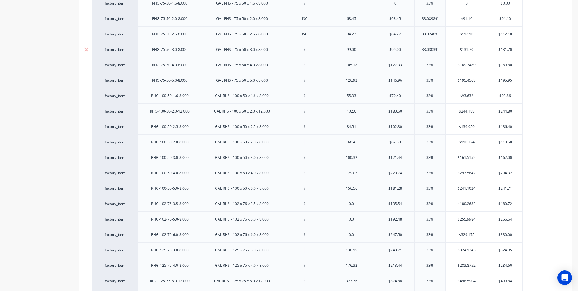
click at [305, 53] on div at bounding box center [305, 50] width 30 height 8
drag, startPoint x: 347, startPoint y: 67, endPoint x: 336, endPoint y: 67, distance: 11.8
click at [336, 67] on div "105.18" at bounding box center [351, 64] width 49 height 15
click at [305, 67] on div at bounding box center [305, 65] width 30 height 8
click at [476, 64] on input "$169.3489" at bounding box center [467, 64] width 42 height 5
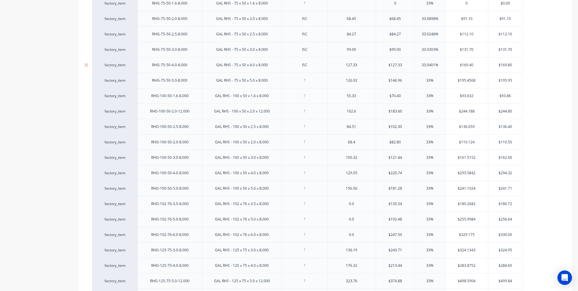
type input "$169.40"
click at [513, 65] on input "$169.80" at bounding box center [505, 64] width 34 height 5
type input "$169.40"
drag, startPoint x: 360, startPoint y: 82, endPoint x: 337, endPoint y: 82, distance: 22.4
click at [337, 82] on div "126.92" at bounding box center [352, 81] width 30 height 8
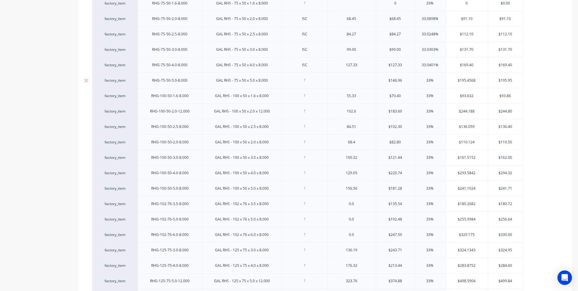
type input "$146.96"
click at [368, 80] on div "factory_item RHG-75-50-5.0-8.000 GAL RHS - 75 x 50 x 5.0 x 8.000 $146.96 $146.9…" at bounding box center [307, 80] width 431 height 15
type input "$195.95"
drag, startPoint x: 513, startPoint y: 81, endPoint x: 462, endPoint y: 73, distance: 51.7
click at [462, 73] on div "factory_item RHG-75-50-5.0-8.000 GAL RHS - 75 x 50 x 5.0 x 8.000 0 33% 0 $195.9…" at bounding box center [307, 80] width 431 height 15
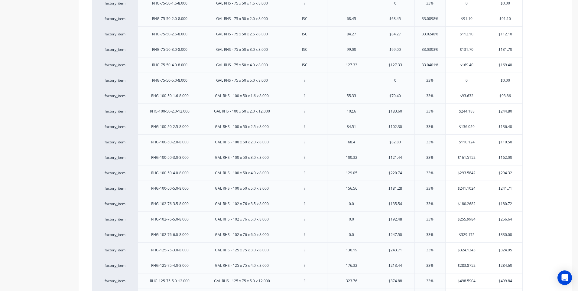
type input "$0.00"
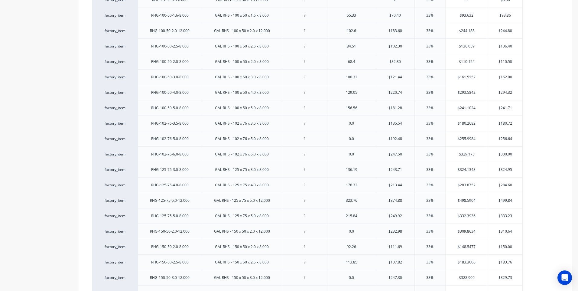
scroll to position [470, 0]
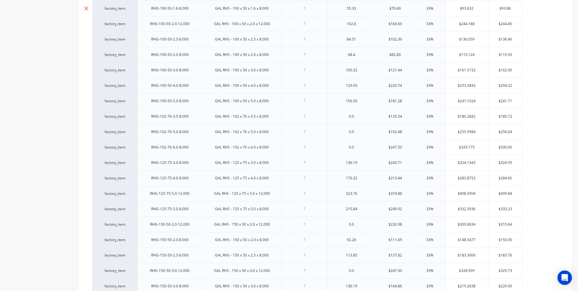
click at [86, 8] on icon at bounding box center [86, 8] width 4 height 4
click at [306, 10] on div at bounding box center [305, 9] width 30 height 8
drag, startPoint x: 356, startPoint y: 11, endPoint x: 334, endPoint y: 11, distance: 21.8
click at [334, 11] on div "102.6" at bounding box center [351, 8] width 49 height 15
type input "$183.60"
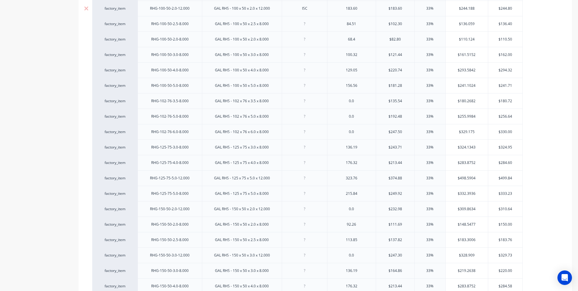
type input "33%"
type input "$244.20"
click at [564, 277] on icon "Open Intercom Messenger" at bounding box center [564, 278] width 7 height 8
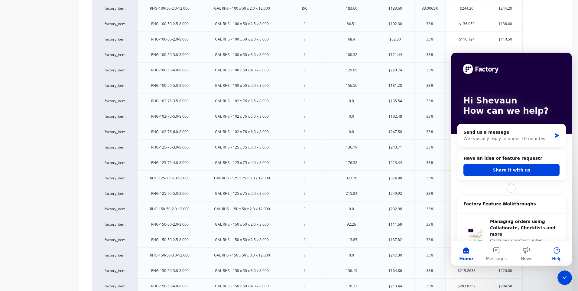
scroll to position [0, 0]
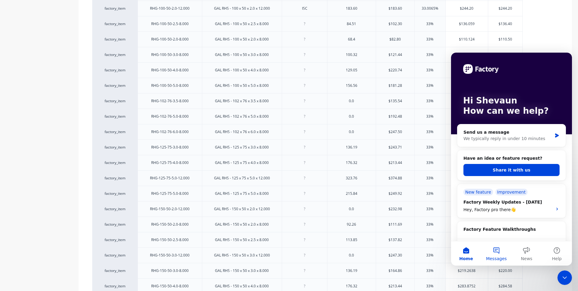
click at [497, 251] on button "Messages" at bounding box center [496, 253] width 30 height 24
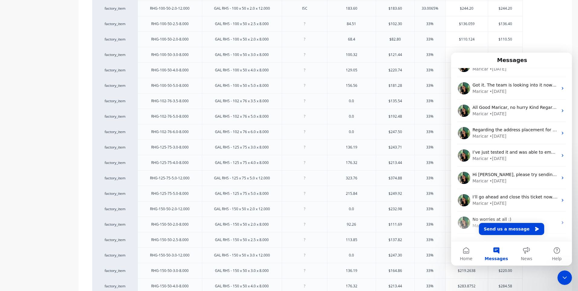
scroll to position [75, 0]
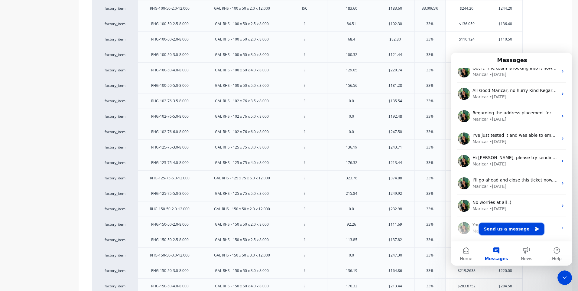
click at [498, 228] on button "Send us a message" at bounding box center [511, 229] width 65 height 12
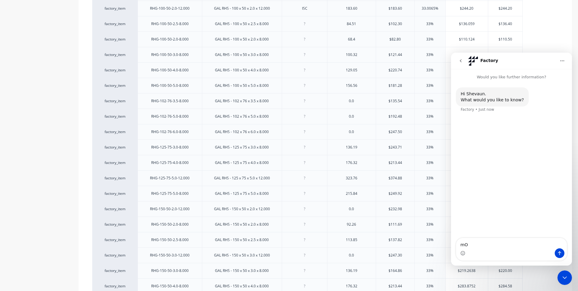
type textarea "m"
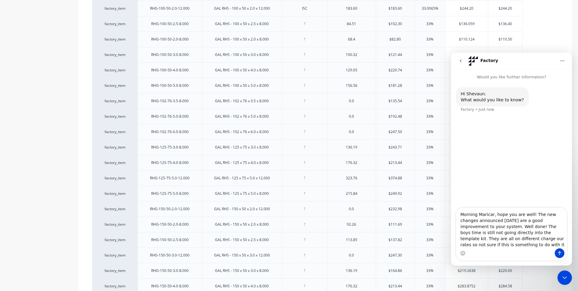
click at [481, 239] on textarea "Morning Maricar, hope you are well! The new changes announced [DATE] are a good…" at bounding box center [511, 228] width 111 height 41
click at [473, 246] on textarea "Morning Maricar, hope you are well! The new changes announced [DATE] are a good…" at bounding box center [511, 228] width 111 height 41
type textarea "Morning Maricar, hope you are well! The new changes announced [DATE] are a good…"
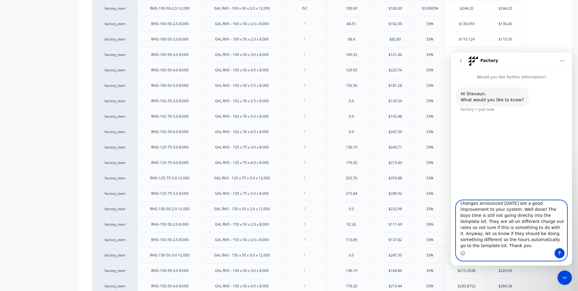
click at [560, 252] on icon "Send a message…" at bounding box center [559, 253] width 3 height 4
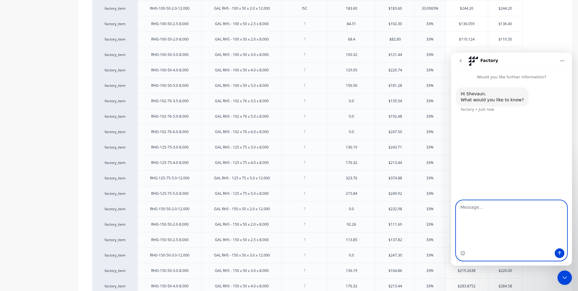
scroll to position [0, 0]
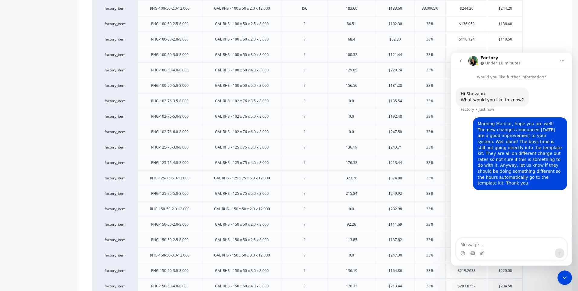
click at [565, 276] on icon "Close Intercom Messenger" at bounding box center [564, 277] width 7 height 7
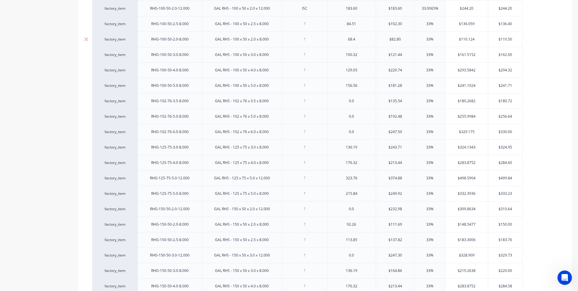
click at [306, 42] on div at bounding box center [305, 39] width 30 height 8
drag, startPoint x: 354, startPoint y: 40, endPoint x: 344, endPoint y: 43, distance: 9.8
click at [344, 43] on div "68.4" at bounding box center [352, 39] width 30 height 8
type input "$82.80"
type input "33%"
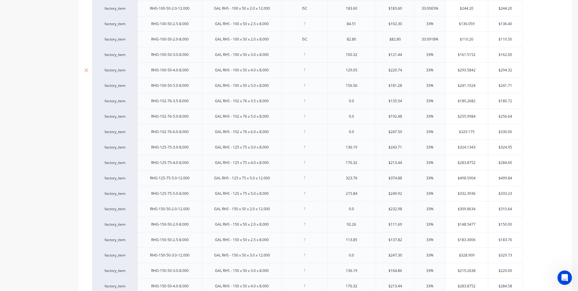
type input "$110.20"
drag, startPoint x: 305, startPoint y: 25, endPoint x: 306, endPoint y: 21, distance: 4.0
click at [305, 24] on div at bounding box center [305, 24] width 30 height 8
drag, startPoint x: 358, startPoint y: 24, endPoint x: 346, endPoint y: 27, distance: 12.9
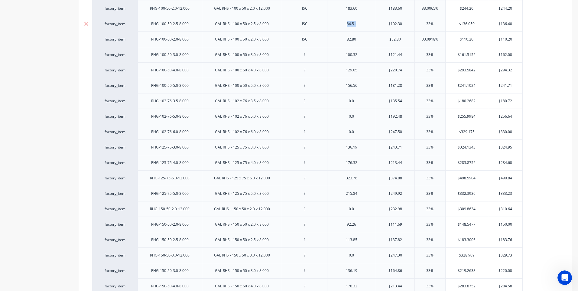
click at [346, 27] on div "84.51" at bounding box center [352, 24] width 30 height 8
click at [363, 27] on div "84.51" at bounding box center [352, 24] width 30 height 8
drag, startPoint x: 362, startPoint y: 27, endPoint x: 343, endPoint y: 27, distance: 19.4
click at [343, 27] on div "84.51" at bounding box center [352, 24] width 30 height 8
type input "$102.30"
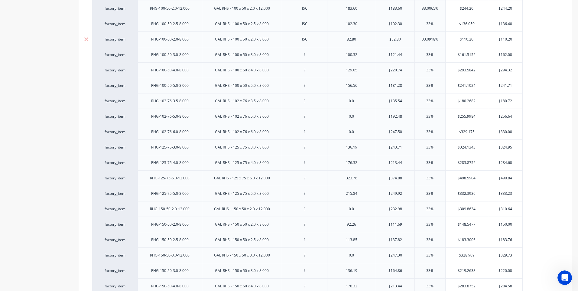
type input "33%"
type input "$136.10"
drag, startPoint x: 134, startPoint y: 67, endPoint x: 134, endPoint y: 34, distance: 33.3
click at [134, 34] on div "factory_item RHG-38-25-1.6-8.000 GAL RHS - 38 x 25 x 1.6 x 8.000 0.0 0 33% 0 $0…" at bounding box center [325, 53] width 466 height 663
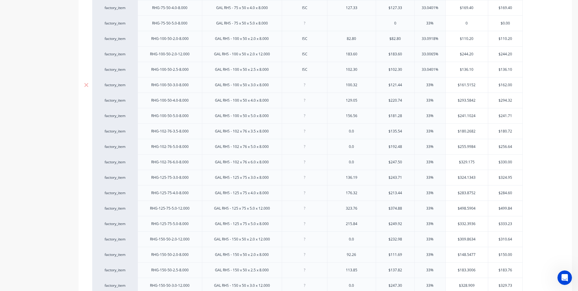
type input "$244.20"
click at [305, 88] on div at bounding box center [305, 85] width 30 height 8
drag, startPoint x: 360, startPoint y: 88, endPoint x: 343, endPoint y: 88, distance: 16.9
click at [343, 88] on div "100.32" at bounding box center [352, 85] width 30 height 8
type input "$121.44"
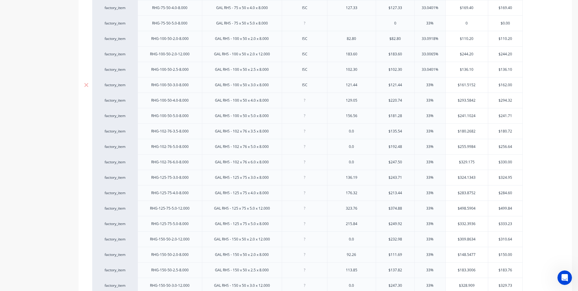
type input "33%"
type input "$161.55"
drag, startPoint x: 512, startPoint y: 85, endPoint x: 504, endPoint y: 86, distance: 7.9
click at [504, 86] on input "$162.00" at bounding box center [505, 84] width 34 height 5
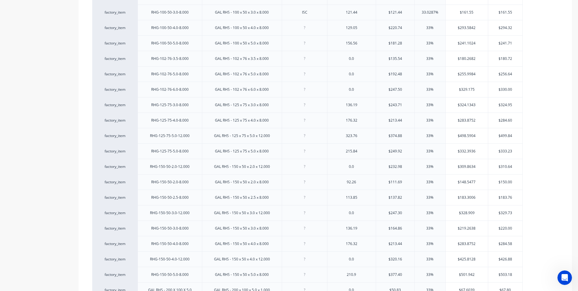
scroll to position [516, 0]
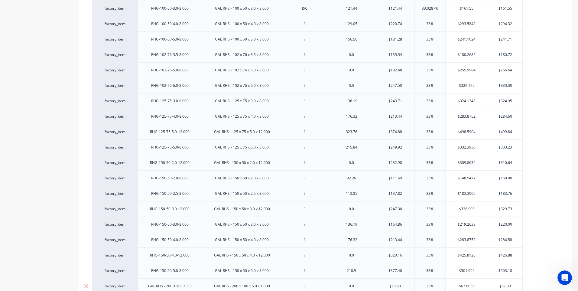
type input "$161.55"
drag, startPoint x: 360, startPoint y: 26, endPoint x: 341, endPoint y: 27, distance: 19.7
click at [341, 27] on div "129.05" at bounding box center [352, 24] width 30 height 8
type input "$220.74"
drag, startPoint x: 402, startPoint y: 22, endPoint x: 386, endPoint y: 23, distance: 15.4
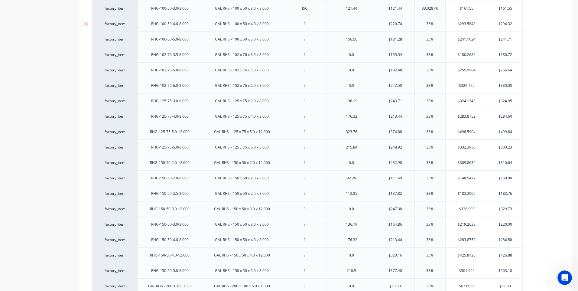
click at [386, 23] on input "$220.74" at bounding box center [395, 23] width 38 height 5
type input "$294.32"
drag, startPoint x: 516, startPoint y: 23, endPoint x: 492, endPoint y: 23, distance: 23.6
click at [492, 23] on input "$294.32" at bounding box center [505, 23] width 34 height 5
type input "$0.00"
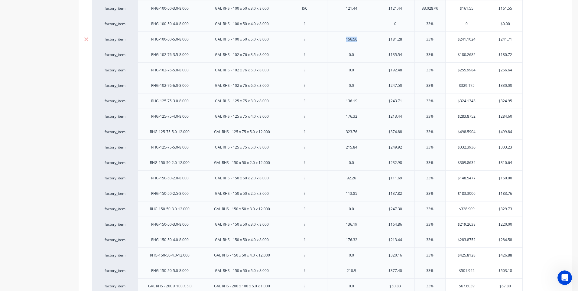
drag, startPoint x: 359, startPoint y: 42, endPoint x: 345, endPoint y: 43, distance: 13.9
click at [345, 43] on div "156.56" at bounding box center [352, 39] width 30 height 8
type input "$181.28"
drag, startPoint x: 402, startPoint y: 40, endPoint x: 382, endPoint y: 41, distance: 20.0
click at [382, 41] on input "$181.28" at bounding box center [395, 39] width 38 height 5
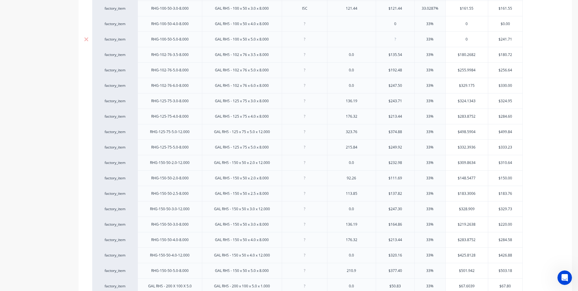
type input "$241.71"
drag, startPoint x: 516, startPoint y: 39, endPoint x: 492, endPoint y: 41, distance: 24.2
click at [492, 41] on input "$241.71" at bounding box center [505, 39] width 34 height 5
type input "$0.00"
type input "$135.54"
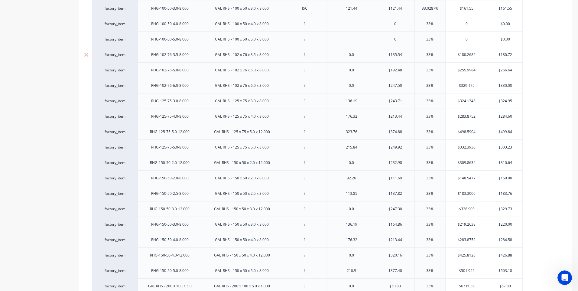
drag, startPoint x: 408, startPoint y: 54, endPoint x: 377, endPoint y: 54, distance: 30.5
click at [377, 54] on input "$135.54" at bounding box center [395, 54] width 38 height 5
type input "$180.72"
drag, startPoint x: 515, startPoint y: 56, endPoint x: 477, endPoint y: 56, distance: 38.4
click at [477, 56] on div "factory_item RHG-102-76-3.5-8.000 GAL RHS - 102 x 76 x 3.5 x 8.000 0.0 0 33% 0 …" at bounding box center [307, 54] width 431 height 15
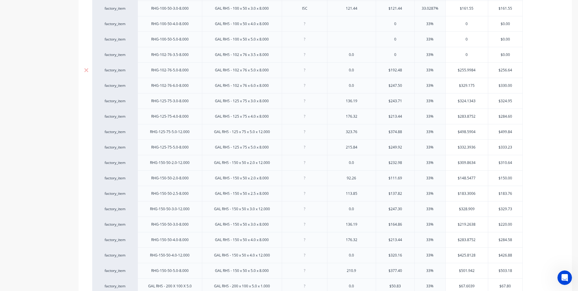
type input "$0.00"
type input "$192.48"
drag, startPoint x: 403, startPoint y: 71, endPoint x: 377, endPoint y: 72, distance: 26.0
click at [377, 72] on input "$192.48" at bounding box center [395, 69] width 38 height 5
type input "$256.64"
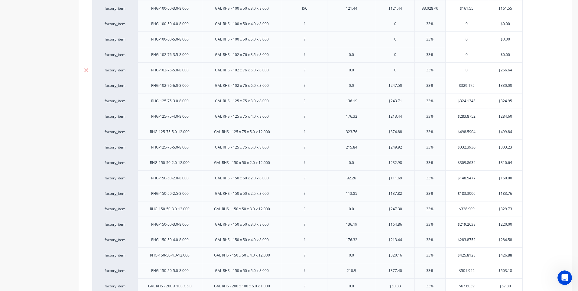
drag, startPoint x: 515, startPoint y: 70, endPoint x: 491, endPoint y: 72, distance: 23.7
click at [491, 72] on input "$256.64" at bounding box center [505, 69] width 34 height 5
type input "$0.00"
type input "$247.50"
drag, startPoint x: 406, startPoint y: 85, endPoint x: 379, endPoint y: 85, distance: 27.5
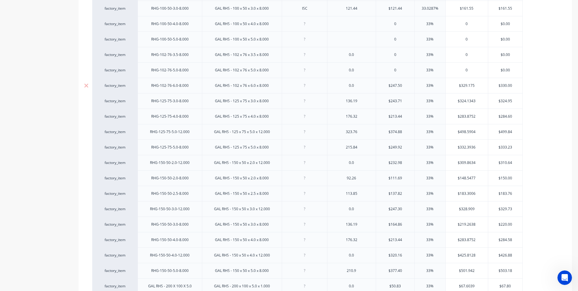
click at [379, 85] on input "$247.50" at bounding box center [395, 85] width 38 height 5
type input "$330.00"
drag, startPoint x: 513, startPoint y: 85, endPoint x: 483, endPoint y: 88, distance: 29.5
click at [485, 87] on div "factory_item RHG-102-76-6.0-8.000 GAL RHS - 102 x 76 x 6.0 x 8.000 0.0 0 33% 0 …" at bounding box center [307, 85] width 431 height 15
type input "$0.00"
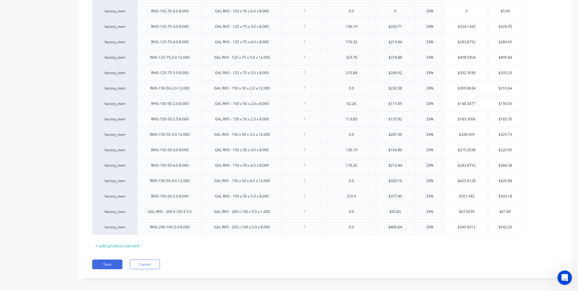
scroll to position [594, 0]
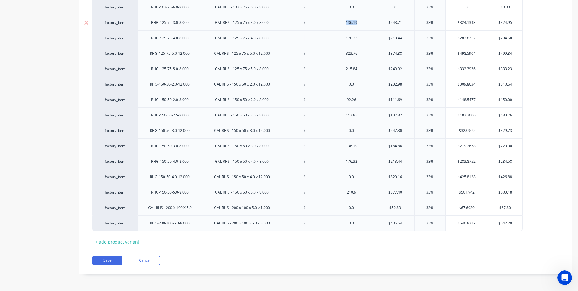
drag, startPoint x: 361, startPoint y: 24, endPoint x: 343, endPoint y: 26, distance: 18.5
click at [343, 26] on div "136.19" at bounding box center [352, 23] width 30 height 8
type input "$243.71"
drag, startPoint x: 402, startPoint y: 23, endPoint x: 378, endPoint y: 24, distance: 24.2
click at [378, 24] on input "$243.71" at bounding box center [395, 22] width 38 height 5
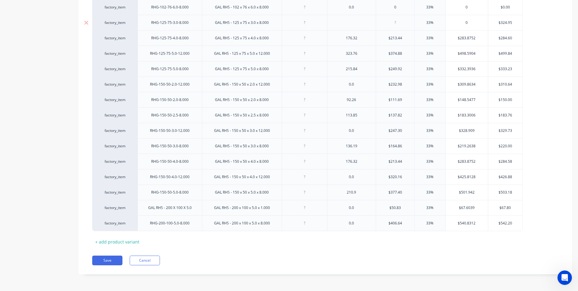
type input "$324.95"
drag, startPoint x: 514, startPoint y: 22, endPoint x: 494, endPoint y: 27, distance: 21.2
click at [494, 27] on div "$324.95 $324.95" at bounding box center [505, 22] width 34 height 15
